Goal: Book appointment/travel/reservation

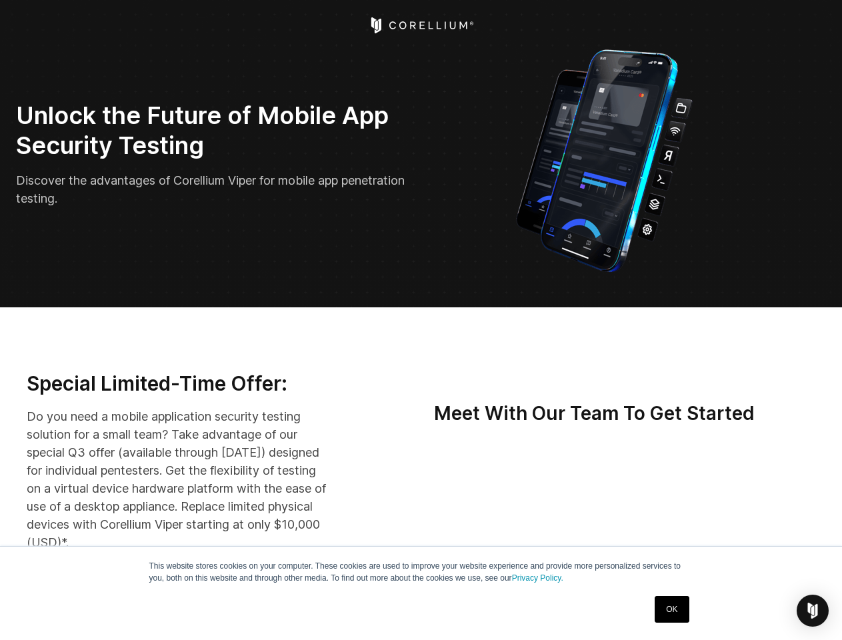
click at [812, 611] on img "Open Intercom Messenger" at bounding box center [812, 611] width 16 height 16
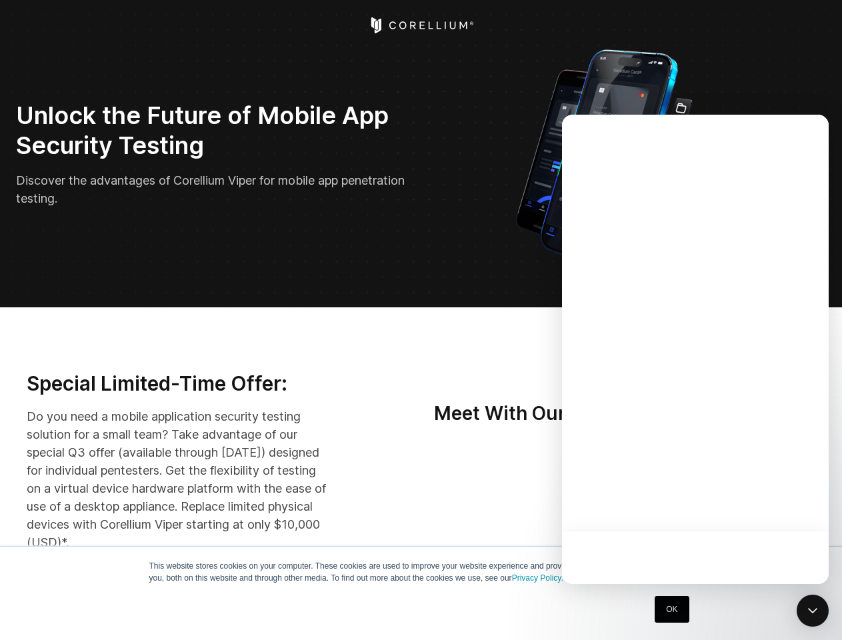
click at [711, 503] on div at bounding box center [695, 349] width 267 height 469
click at [773, 503] on div at bounding box center [695, 349] width 267 height 469
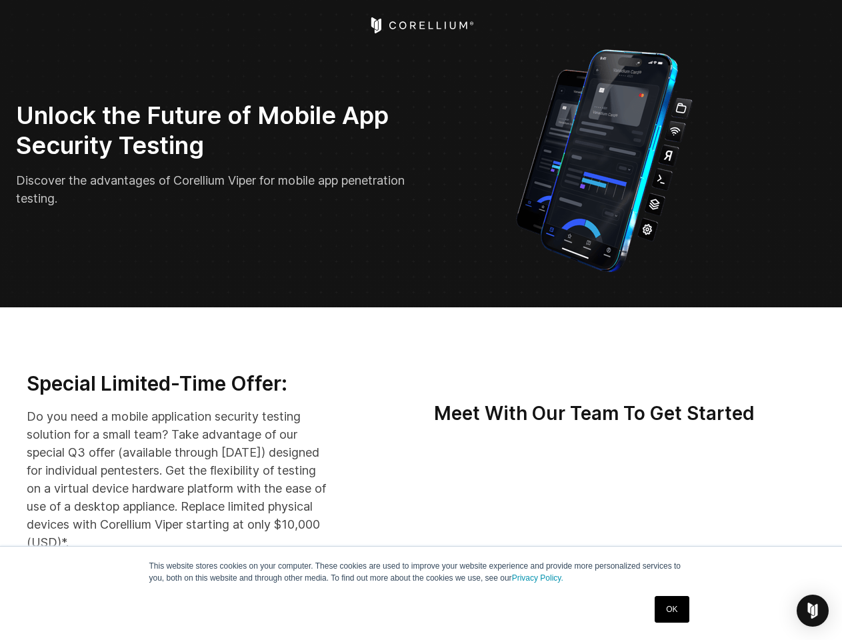
click at [812, 611] on img "Open Intercom Messenger" at bounding box center [812, 611] width 16 height 16
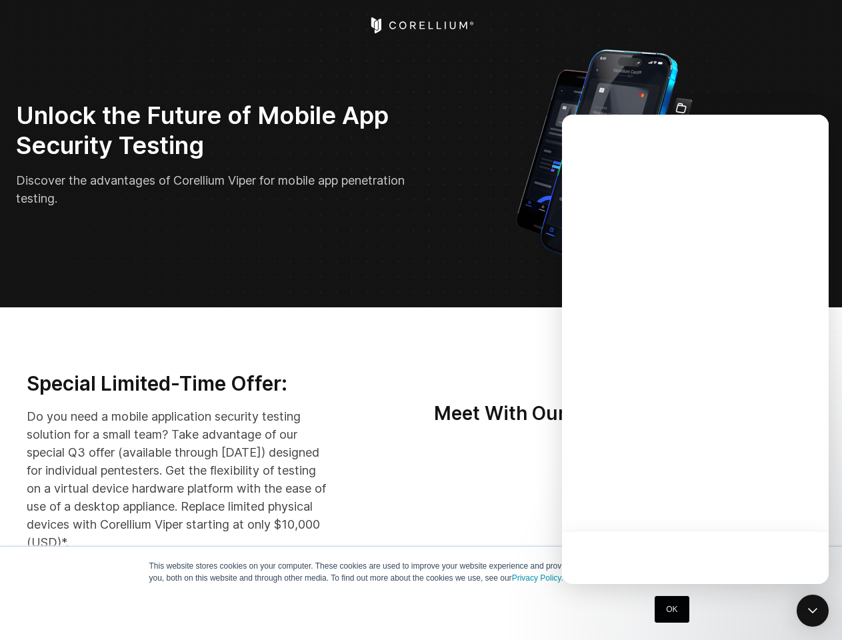
click at [648, 503] on div at bounding box center [695, 349] width 267 height 469
click at [711, 503] on div at bounding box center [695, 349] width 267 height 469
click at [773, 503] on div at bounding box center [695, 349] width 267 height 469
